Goal: Task Accomplishment & Management: Manage account settings

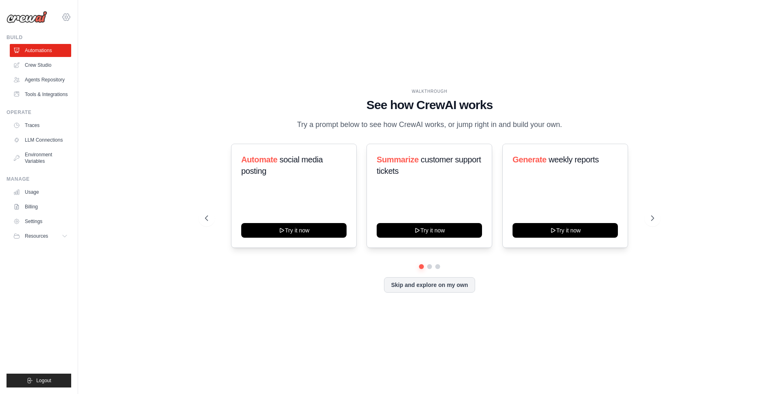
click at [68, 15] on icon at bounding box center [66, 16] width 7 height 7
click at [101, 51] on span "AB InBev - GHQ" at bounding box center [102, 50] width 64 height 8
